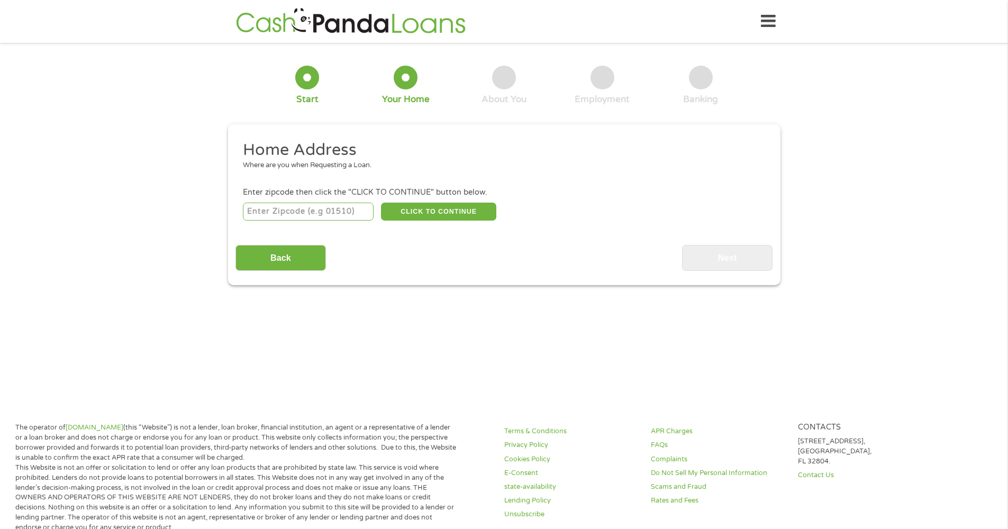
scroll to position [3, 0]
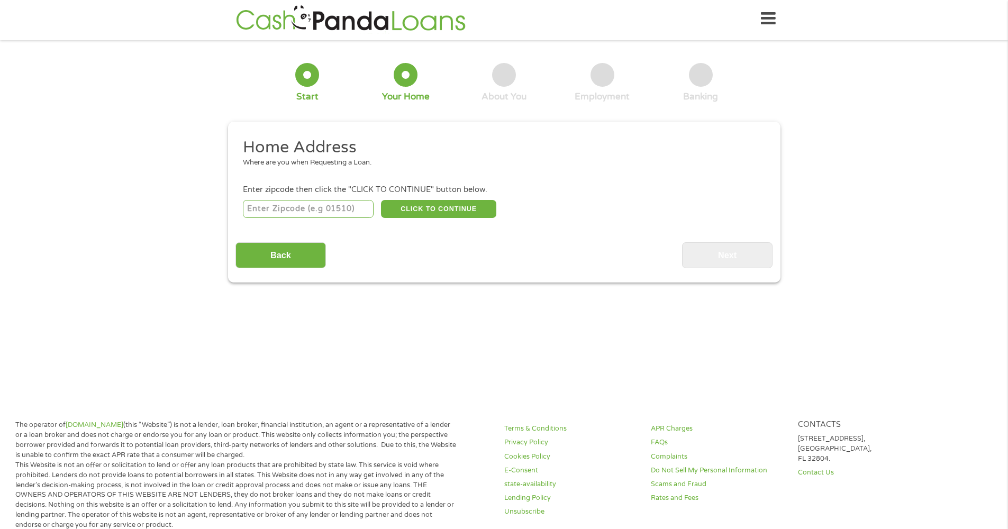
click at [320, 208] on input "number" at bounding box center [308, 209] width 131 height 18
type input "37115"
click at [395, 211] on button "CLICK TO CONTINUE" at bounding box center [438, 209] width 115 height 18
type input "37115"
type input "[GEOGRAPHIC_DATA]"
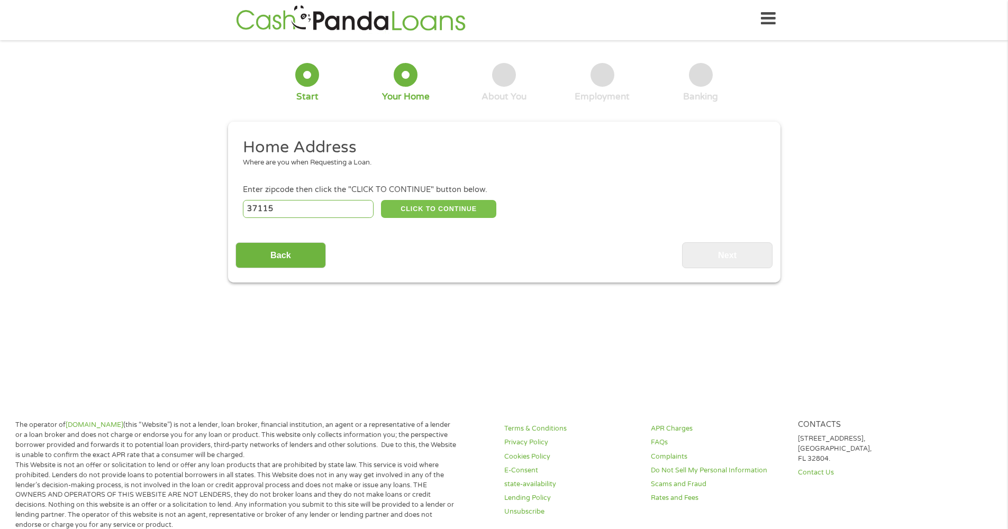
select select "[US_STATE]"
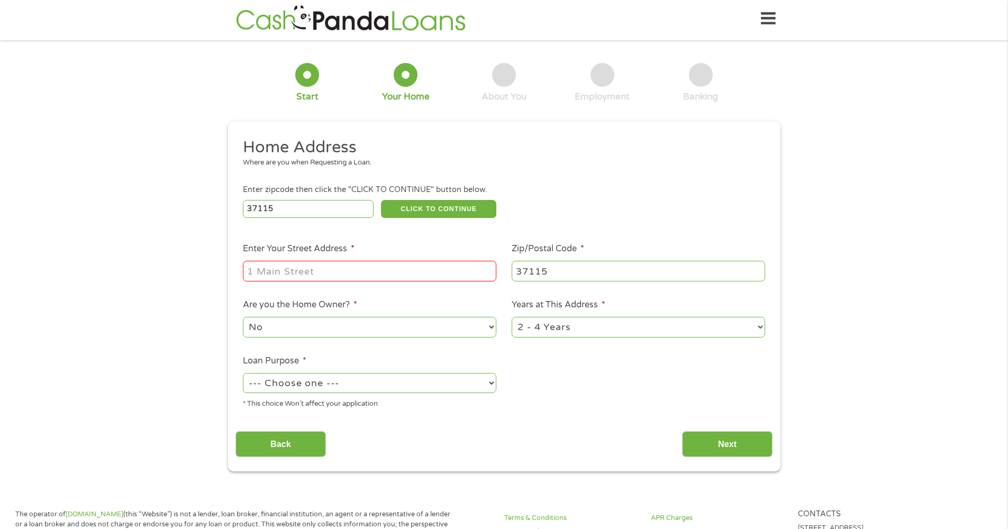
click at [378, 272] on input "Enter Your Street Address *" at bounding box center [370, 271] width 254 height 20
type input "1237 Sioux Ter"
select select "paybills"
click at [710, 431] on input "Next" at bounding box center [727, 444] width 91 height 26
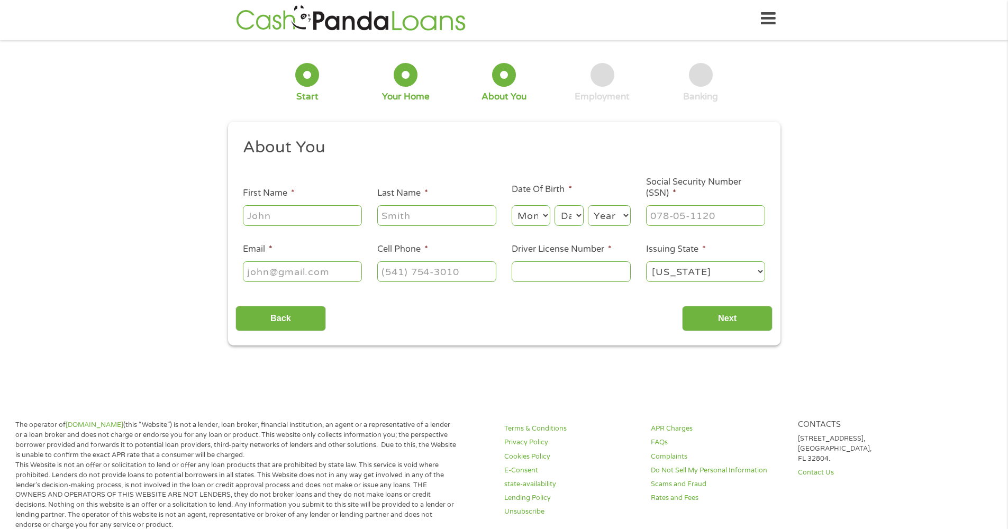
scroll to position [4, 0]
type input "[PERSON_NAME]"
select select "4"
select select "24"
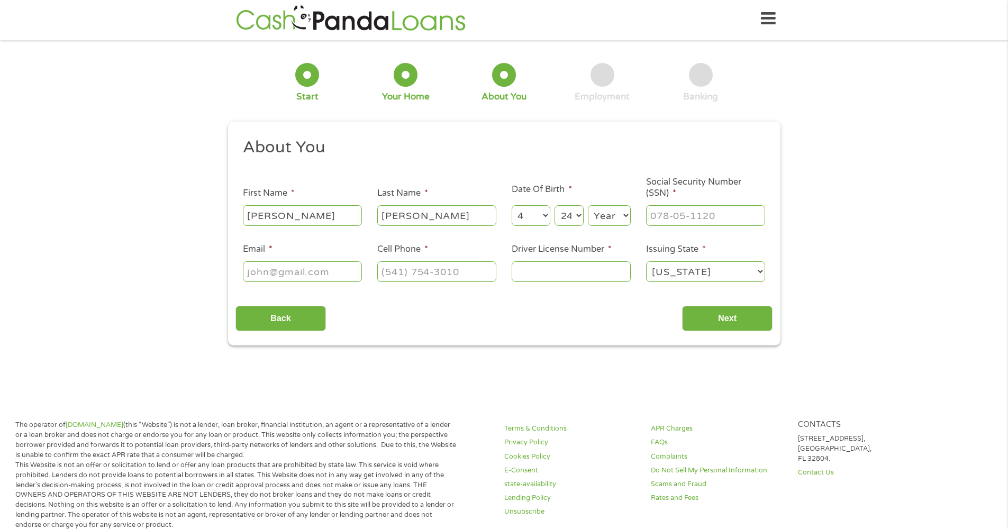
select select "1985"
click at [687, 215] on input "___-__-____" at bounding box center [705, 215] width 119 height 20
type input "413-47-6791"
click at [324, 268] on input "Email *" at bounding box center [302, 271] width 119 height 20
type input "[EMAIL_ADDRESS][DOMAIN_NAME]"
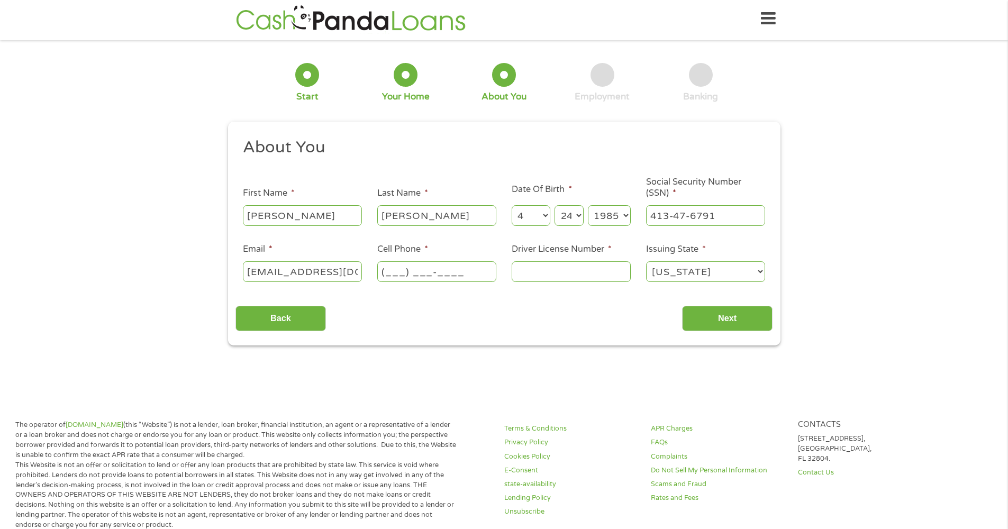
click at [402, 270] on input "(___) ___-____" at bounding box center [436, 271] width 119 height 20
type input "[PHONE_NUMBER]"
click at [561, 273] on input "Driver License Number *" at bounding box center [571, 271] width 119 height 20
type input "099188081"
click at [712, 321] on input "Next" at bounding box center [727, 319] width 91 height 26
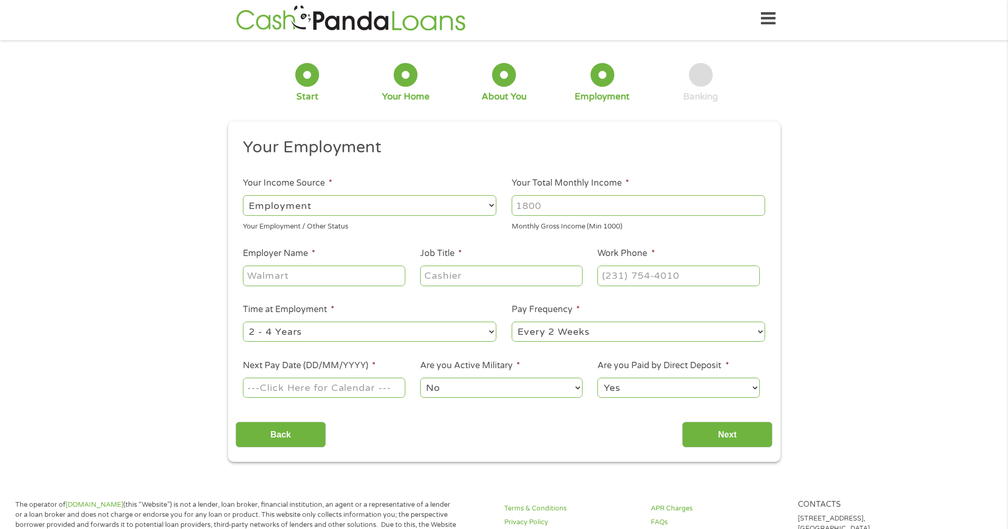
click at [553, 209] on input "Your Total Monthly Income *" at bounding box center [639, 205] width 254 height 20
type input "4200"
type input "Logistics Excel LLC"
click at [456, 274] on input "Job Title *" at bounding box center [501, 276] width 162 height 20
type input "D"
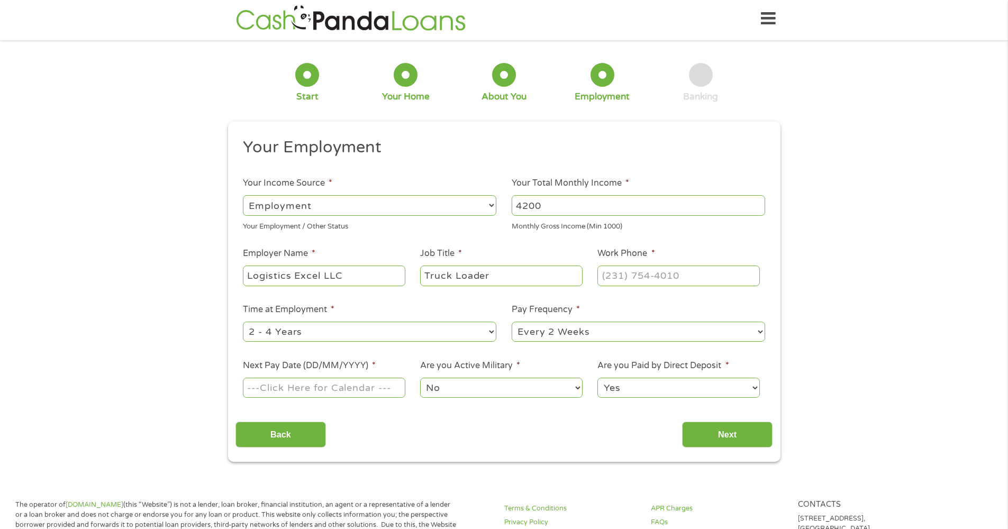
type input "Truck Loader"
click at [613, 274] on input "(___) ___-____" at bounding box center [679, 276] width 162 height 20
type input "[PHONE_NUMBER]"
click at [372, 384] on input "Next Pay Date (DD/MM/YYYY) *" at bounding box center [324, 388] width 162 height 20
type input "[DATE]"
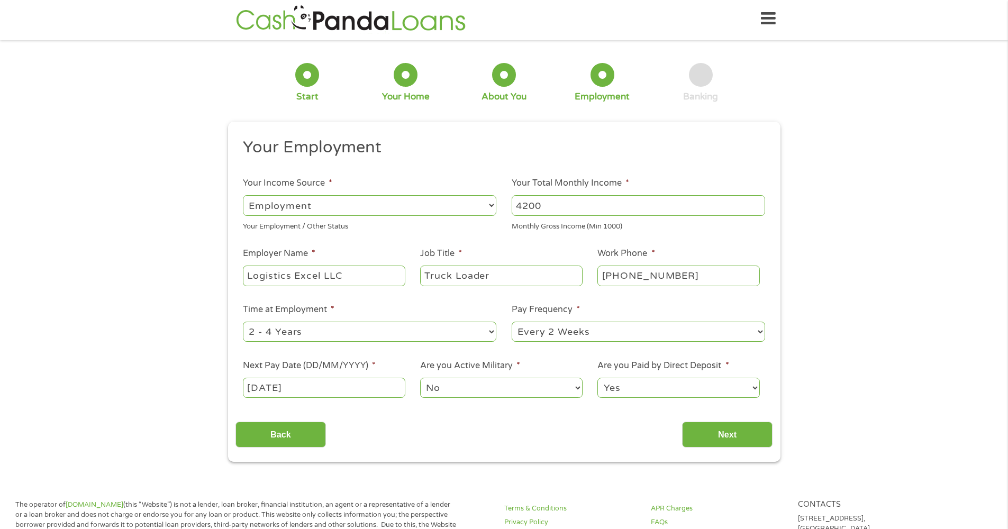
select select "0"
click at [696, 426] on input "Next" at bounding box center [727, 435] width 91 height 26
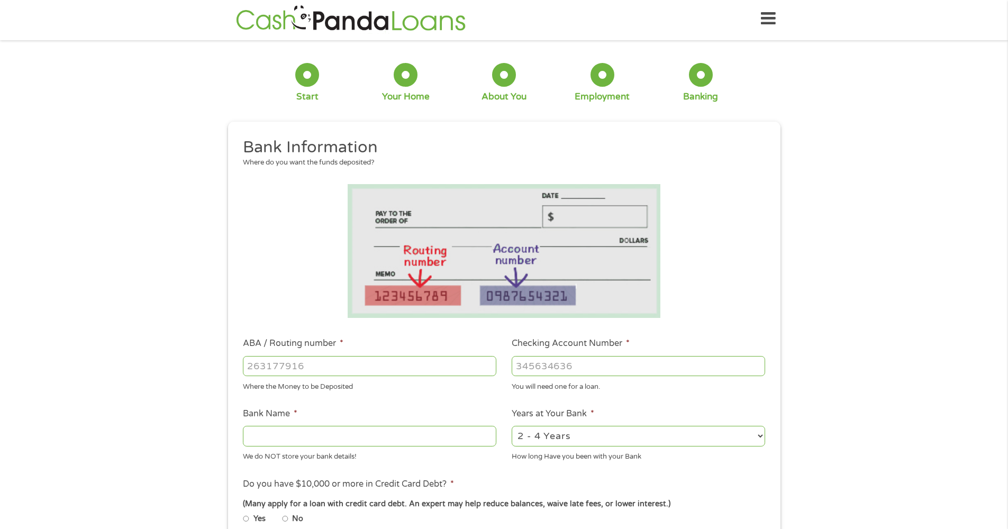
click at [317, 360] on input "ABA / Routing number *" at bounding box center [370, 366] width 254 height 20
type input "264181448"
type input "OLD HICKORY CREDIT UNION"
type input "264181448"
click at [584, 365] on input "Checking Account Number *" at bounding box center [639, 366] width 254 height 20
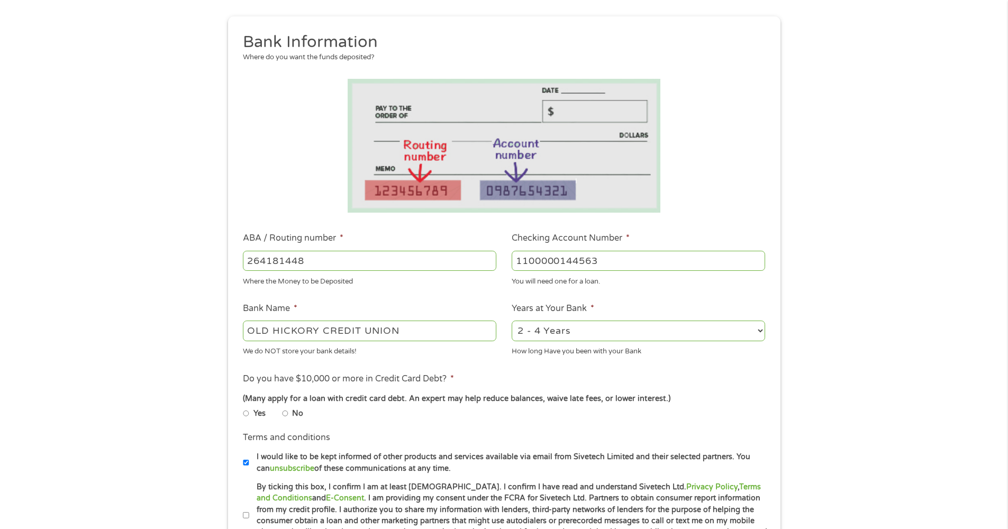
scroll to position [139, 0]
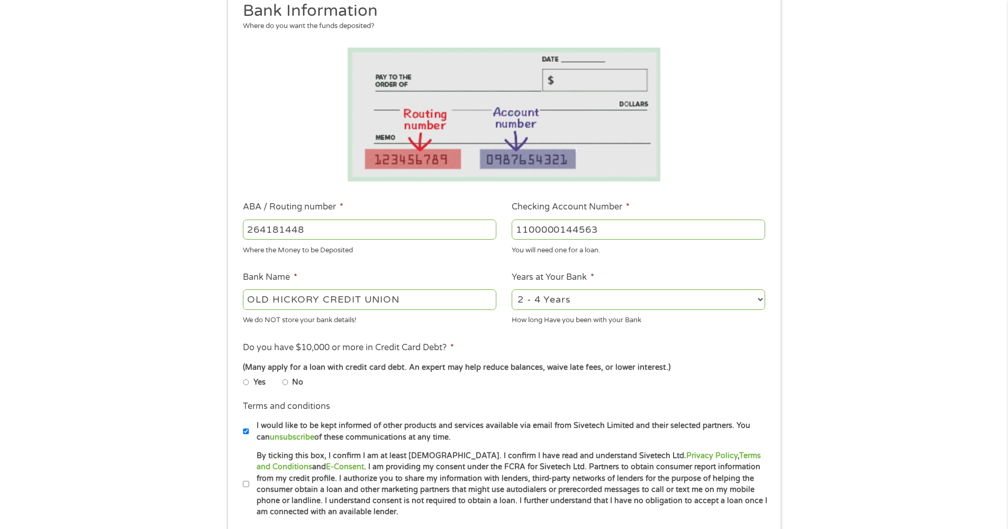
type input "1100000144563"
click at [286, 383] on input "No" at bounding box center [285, 383] width 6 height 6
radio input "true"
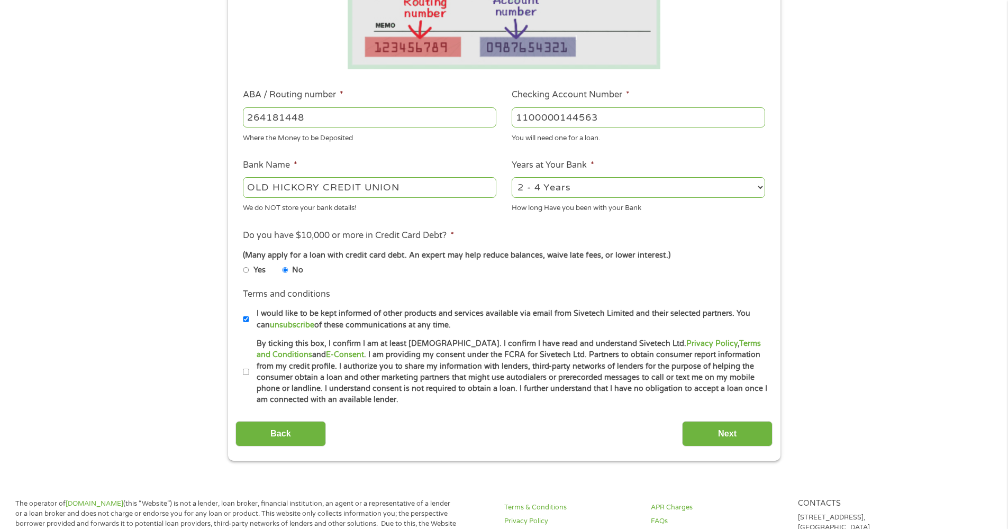
click at [247, 370] on input "By ticking this box, I confirm I am at least [DEMOGRAPHIC_DATA]. I confirm I ha…" at bounding box center [246, 372] width 6 height 6
checkbox input "true"
click at [721, 444] on input "Next" at bounding box center [727, 434] width 91 height 26
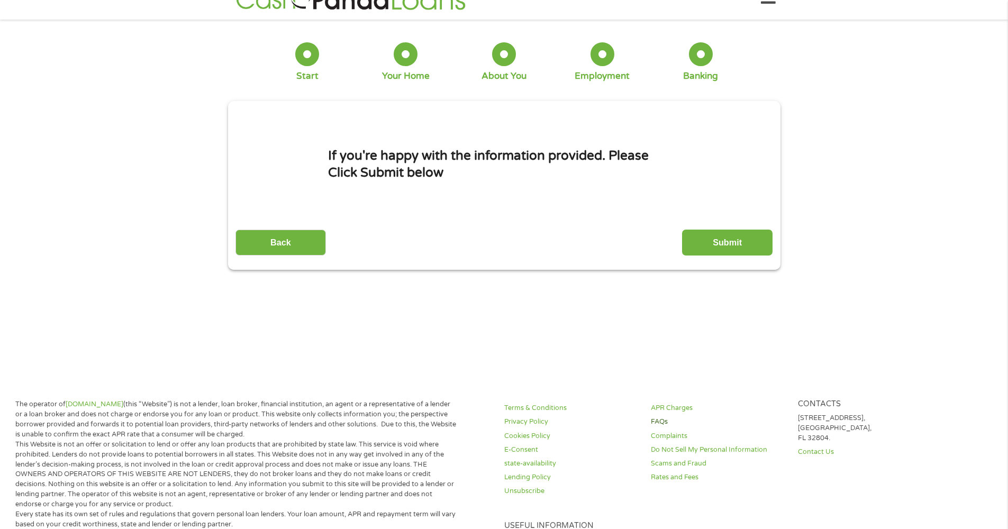
scroll to position [3, 0]
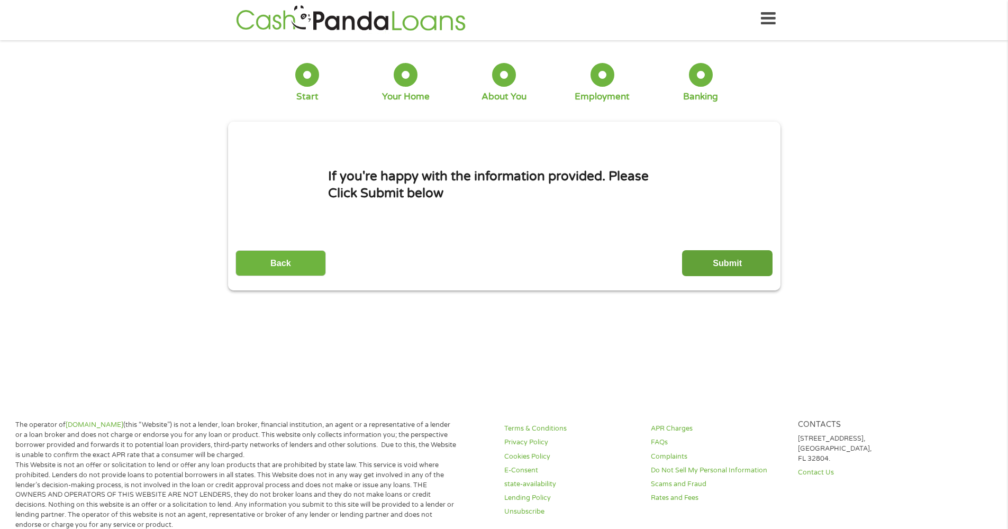
click at [689, 271] on input "Submit" at bounding box center [727, 263] width 91 height 26
